Goal: Transaction & Acquisition: Purchase product/service

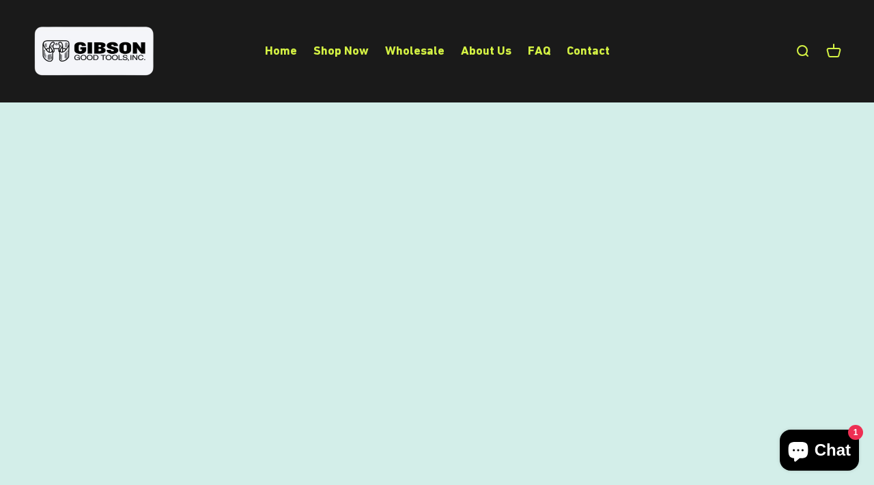
scroll to position [535, 0]
click at [489, 56] on link "About Us" at bounding box center [486, 50] width 51 height 14
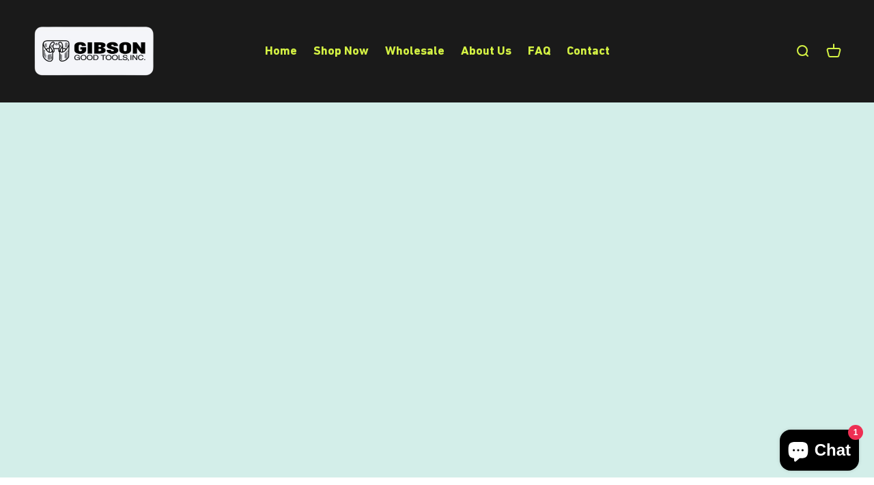
scroll to position [2069, 0]
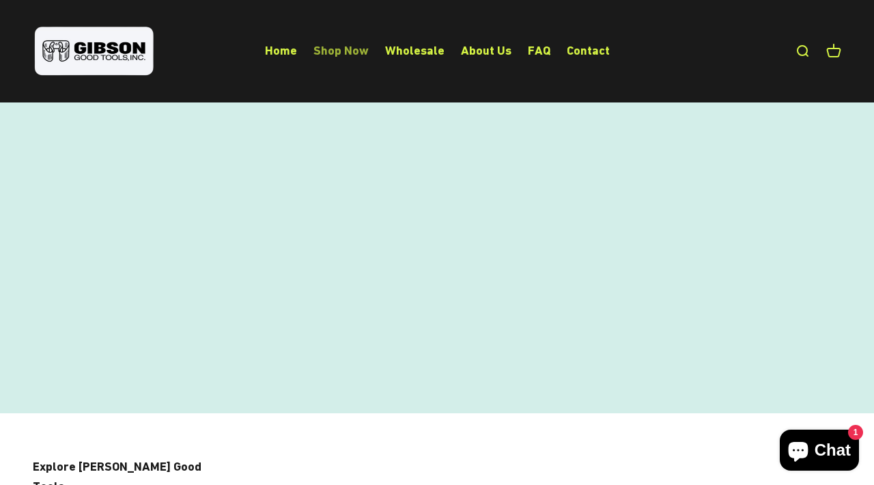
click at [354, 50] on link "Shop Now" at bounding box center [340, 50] width 55 height 14
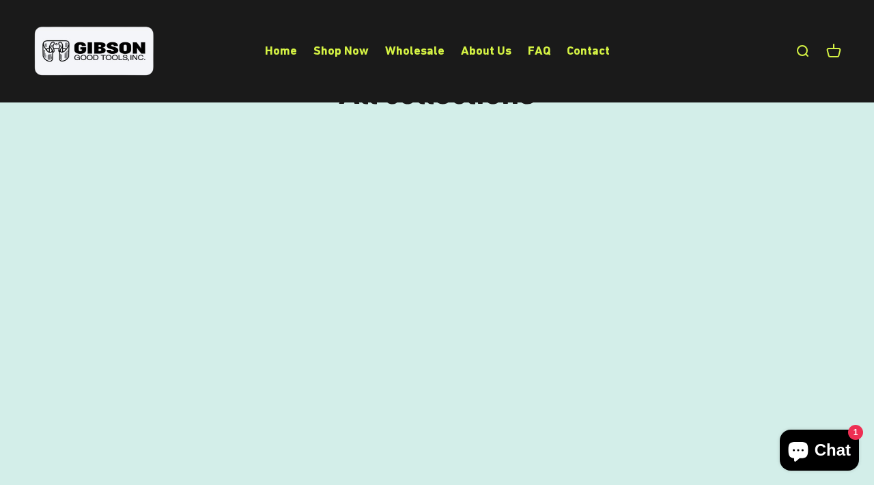
scroll to position [219, 0]
click at [160, 158] on div "Gripper Clips | 1 1/2" - 2 1/2"" at bounding box center [161, 158] width 33 height 0
click at [739, 242] on img at bounding box center [712, 227] width 274 height 253
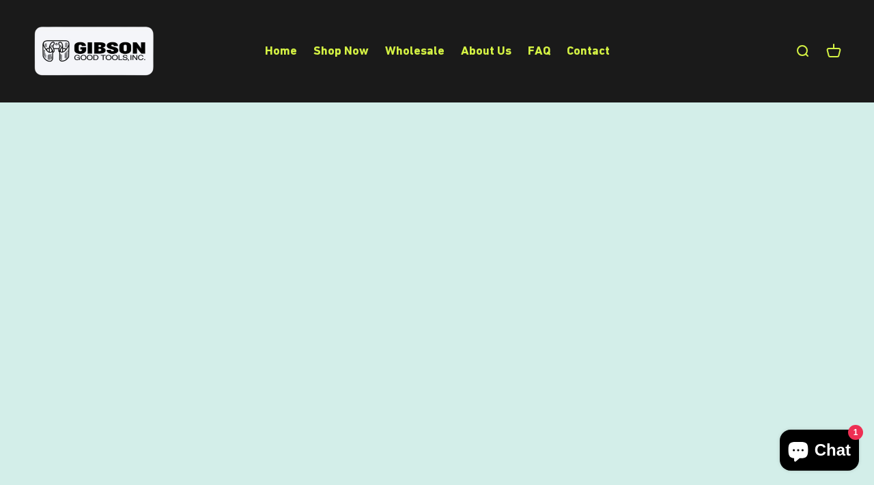
click at [761, 415] on div "+ Quick add" at bounding box center [785, 423] width 57 height 18
click at [254, 213] on img at bounding box center [231, 165] width 396 height 396
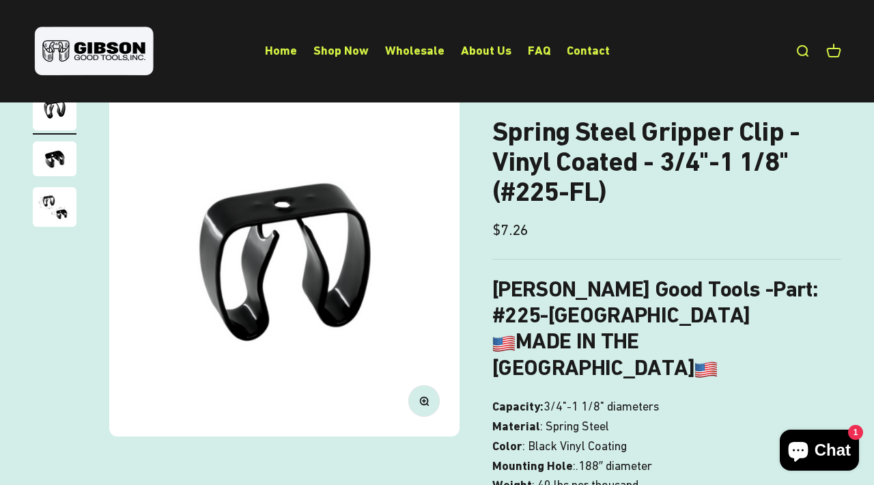
scroll to position [89, 0]
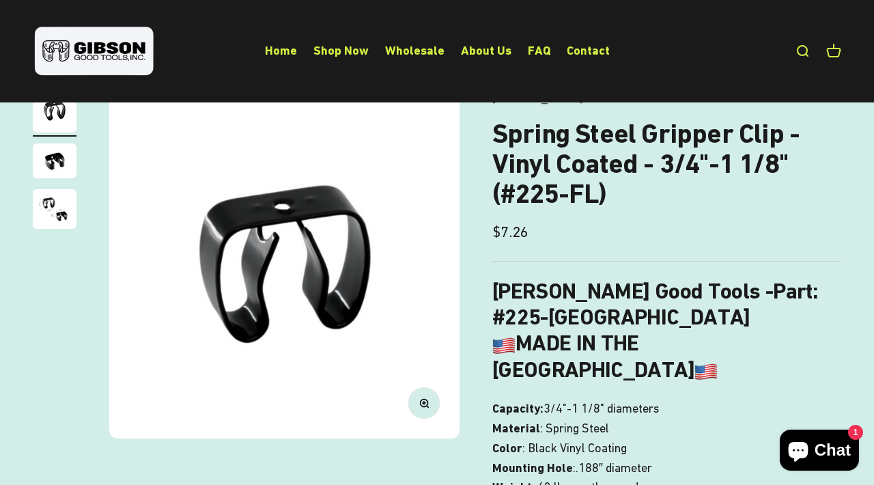
click at [61, 208] on img "Go to item 3" at bounding box center [55, 209] width 44 height 40
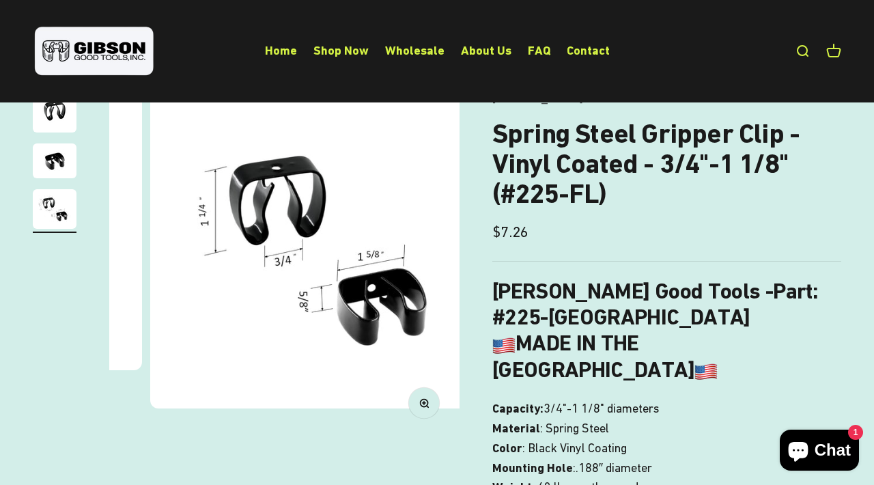
scroll to position [0, 716]
